Goal: Information Seeking & Learning: Learn about a topic

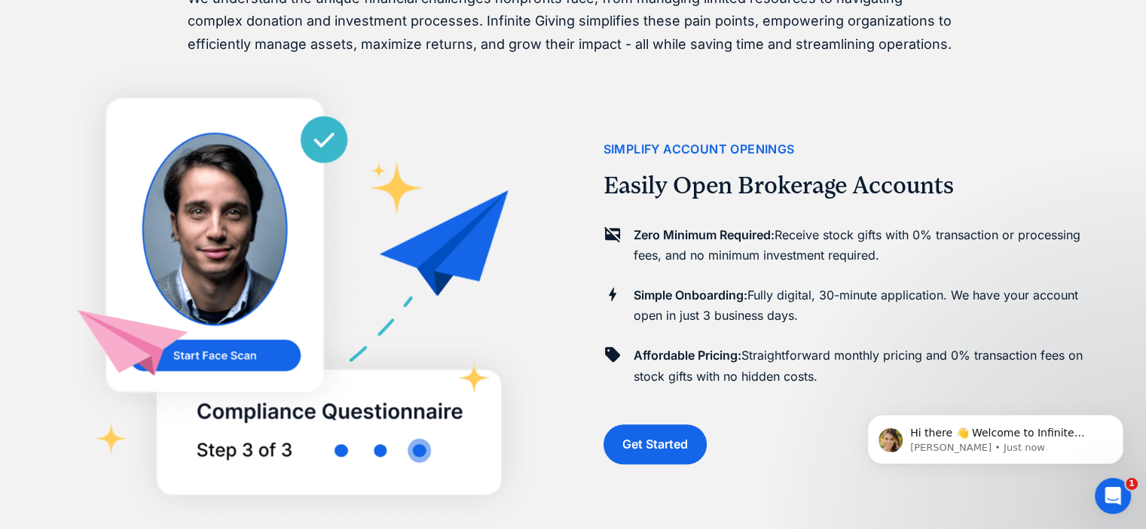
scroll to position [1054, 0]
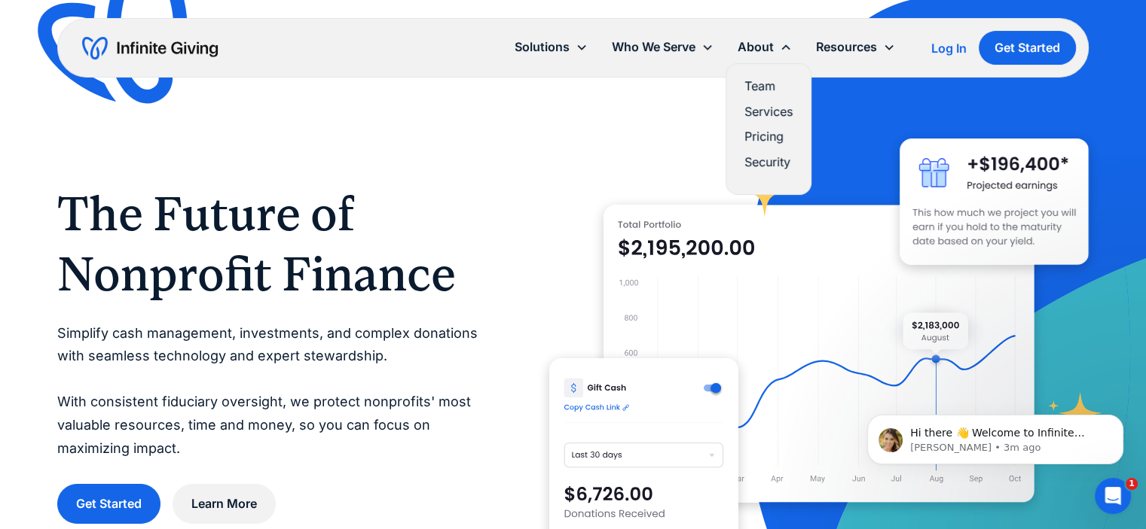
click at [768, 115] on link "Services" at bounding box center [768, 112] width 48 height 20
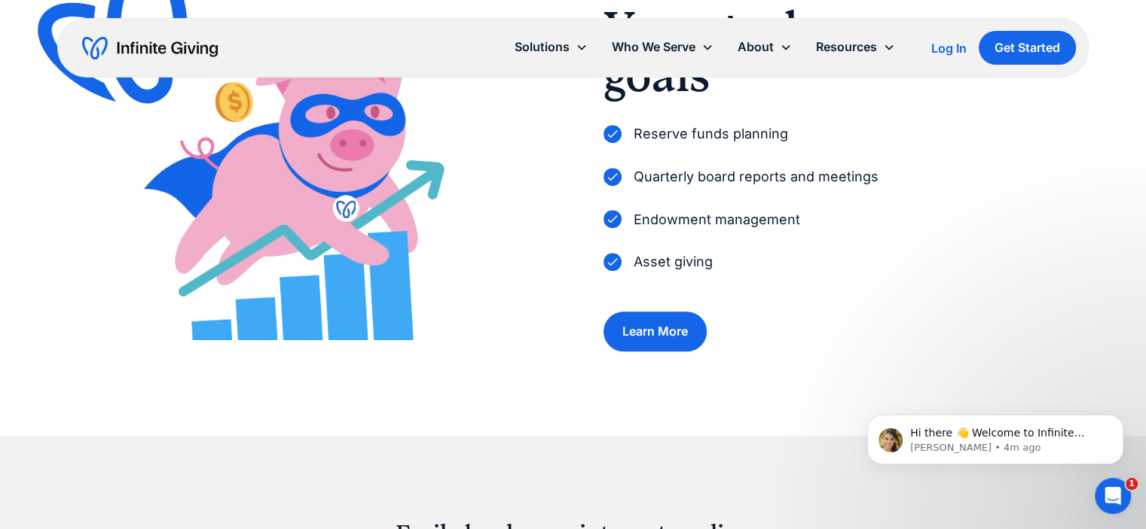
scroll to position [377, 0]
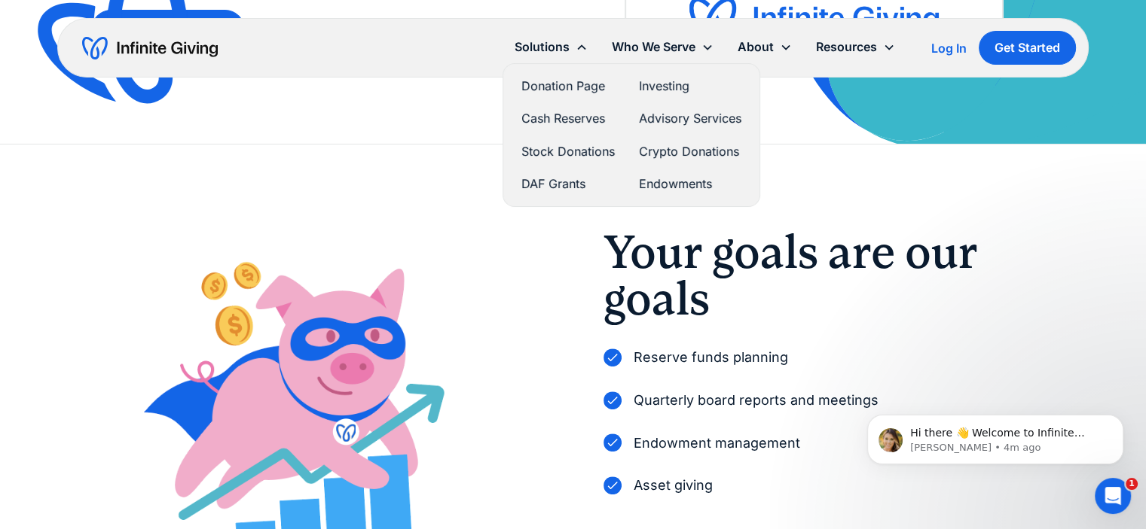
click at [576, 153] on link "Stock Donations" at bounding box center [567, 152] width 93 height 20
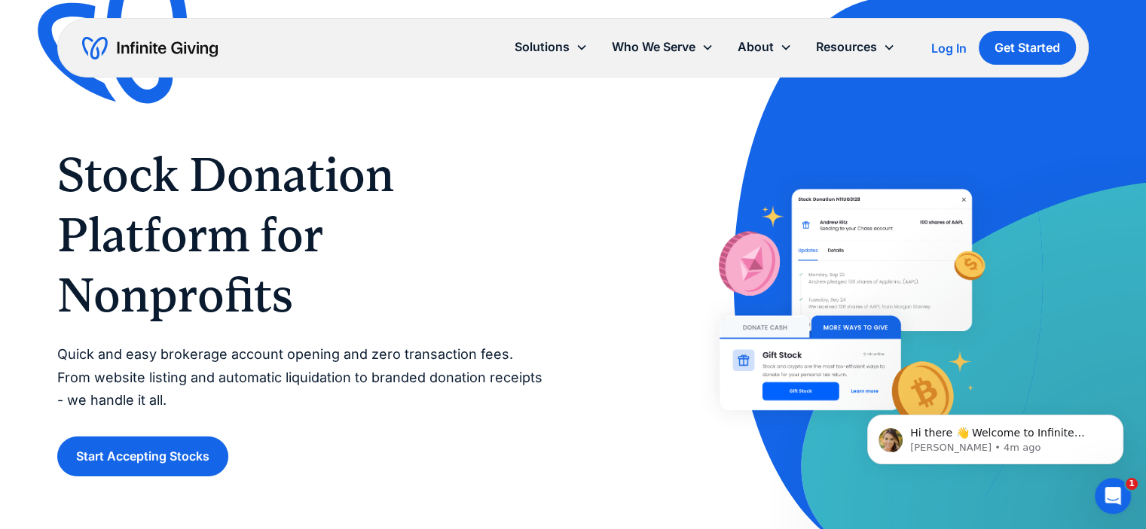
scroll to position [75, 0]
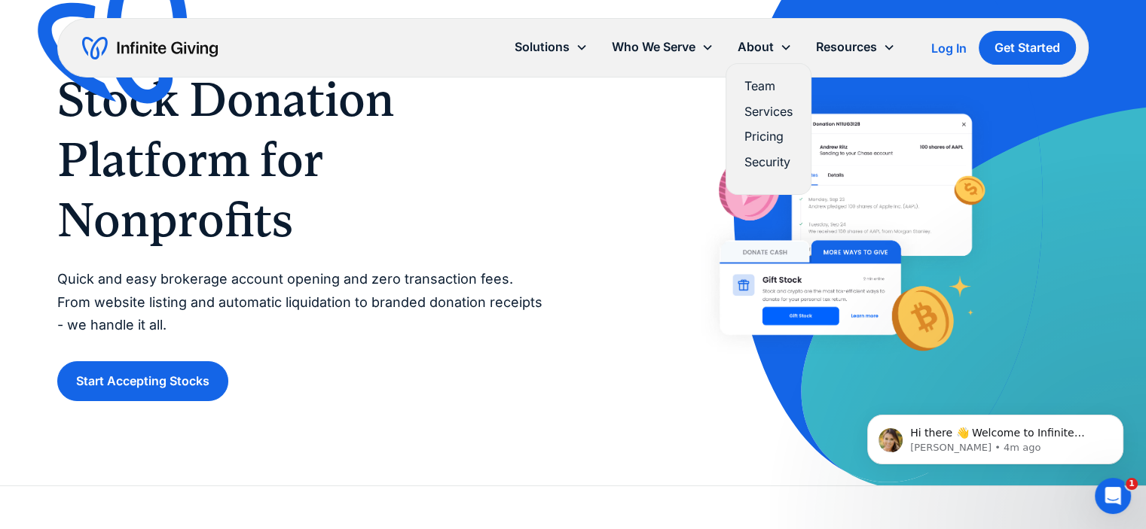
click at [762, 131] on link "Pricing" at bounding box center [768, 137] width 48 height 20
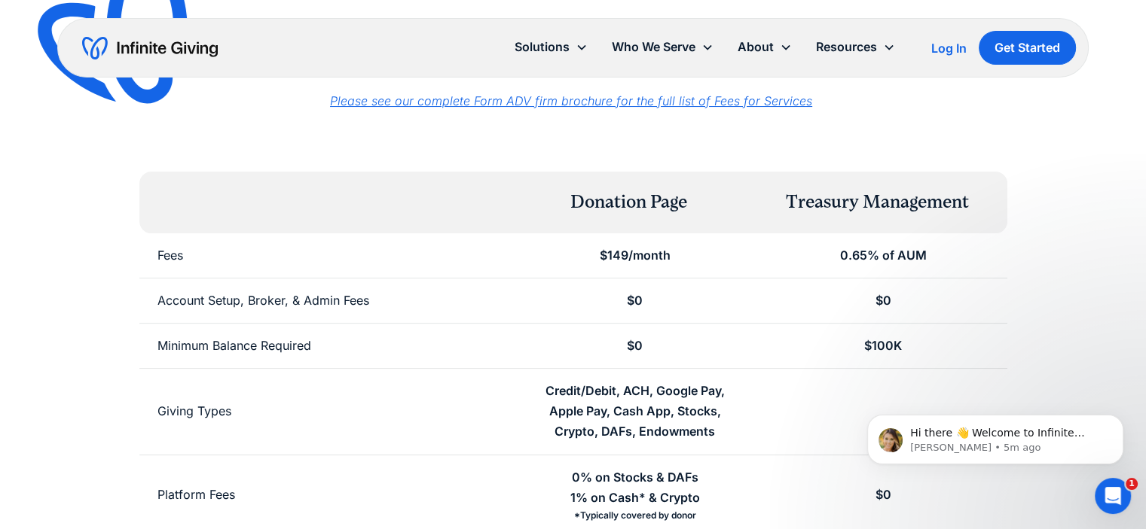
scroll to position [75, 0]
